Goal: Navigation & Orientation: Find specific page/section

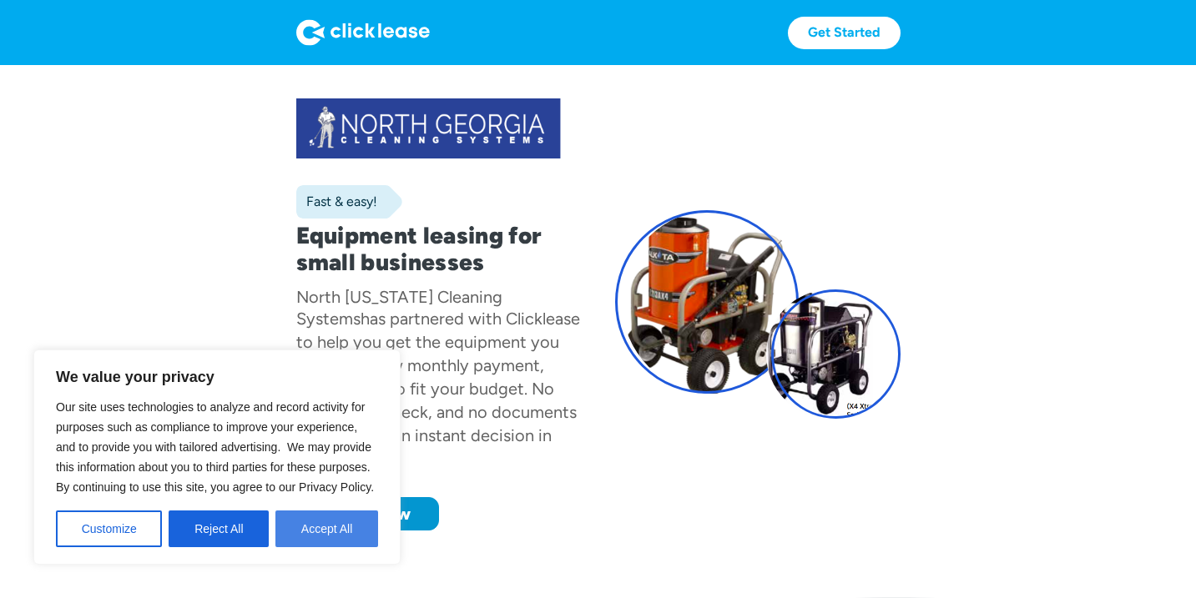
click at [320, 532] on button "Accept All" at bounding box center [326, 529] width 103 height 37
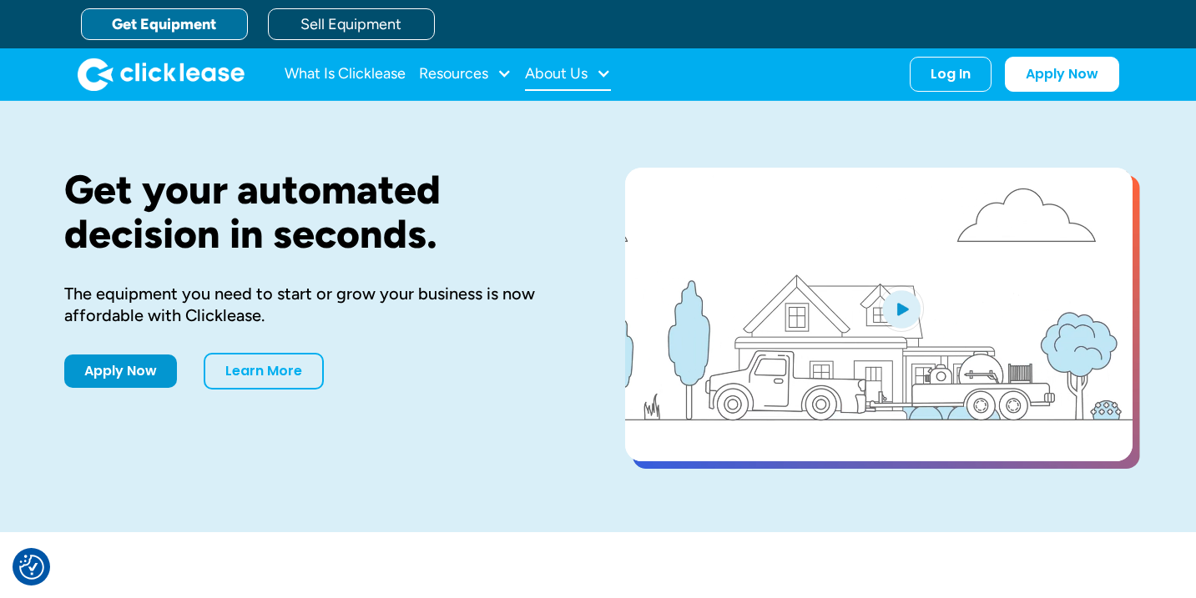
click at [604, 69] on div at bounding box center [603, 73] width 15 height 15
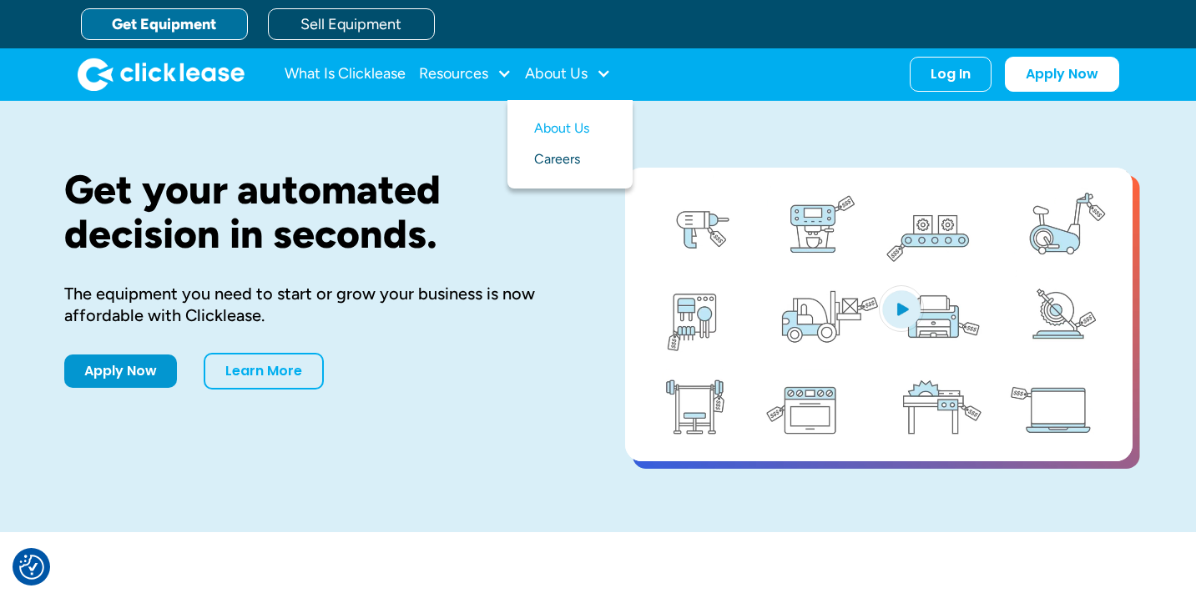
click at [562, 157] on link "Careers" at bounding box center [570, 159] width 72 height 31
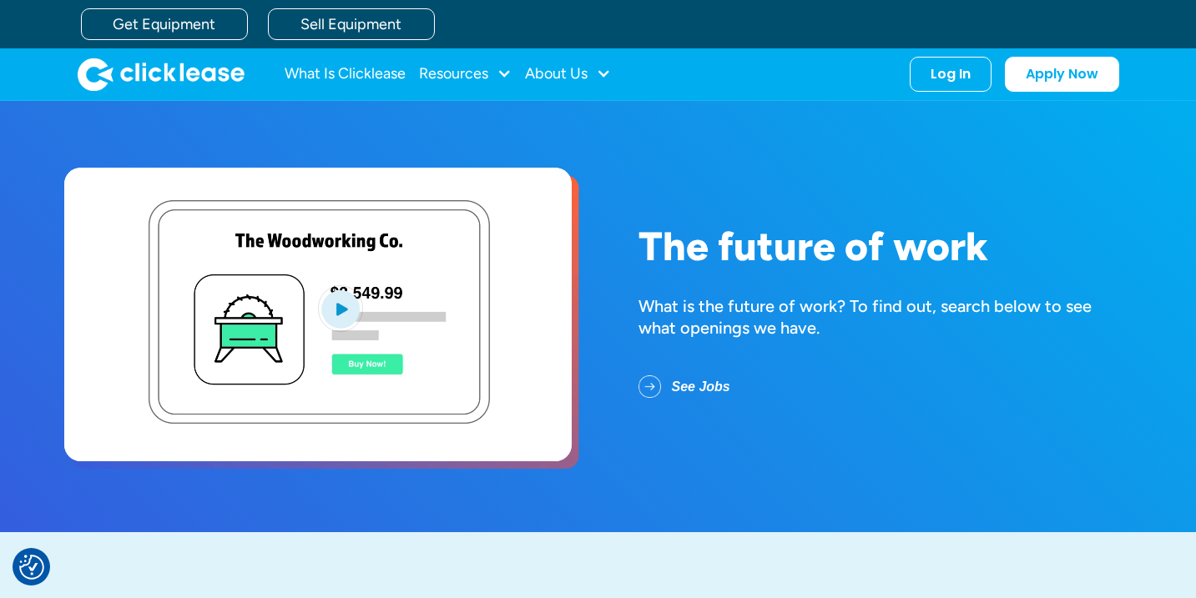
click at [654, 383] on link "See Jobs" at bounding box center [697, 387] width 119 height 43
